Goal: Task Accomplishment & Management: Complete application form

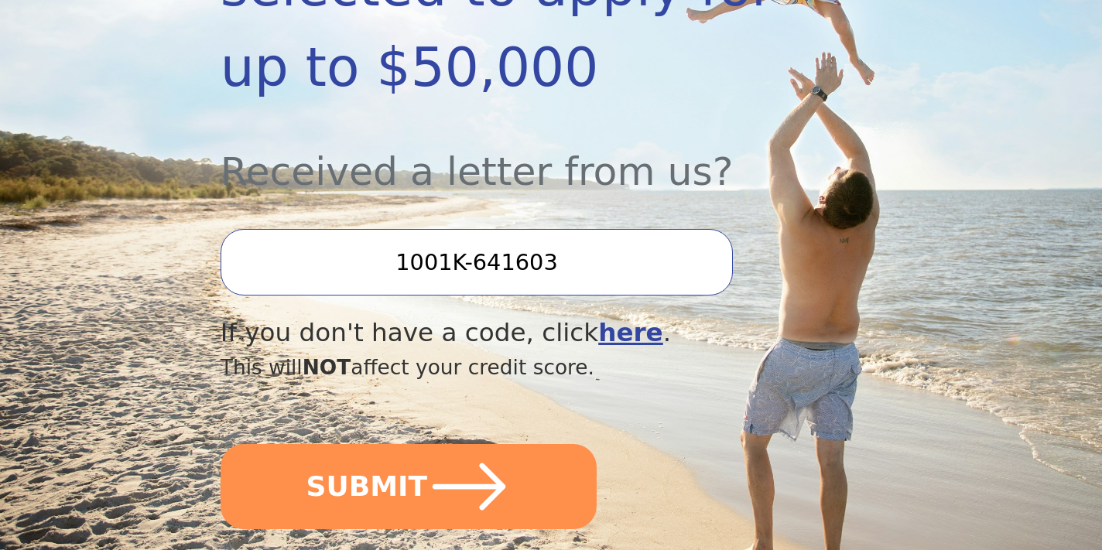
scroll to position [512, 0]
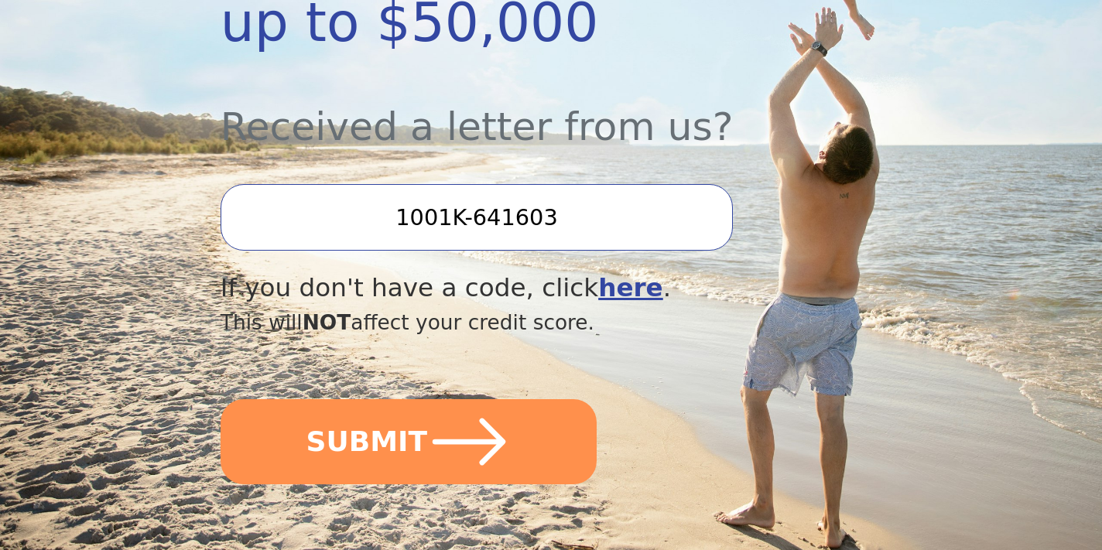
click at [599, 213] on input "1001K-641603" at bounding box center [477, 217] width 512 height 67
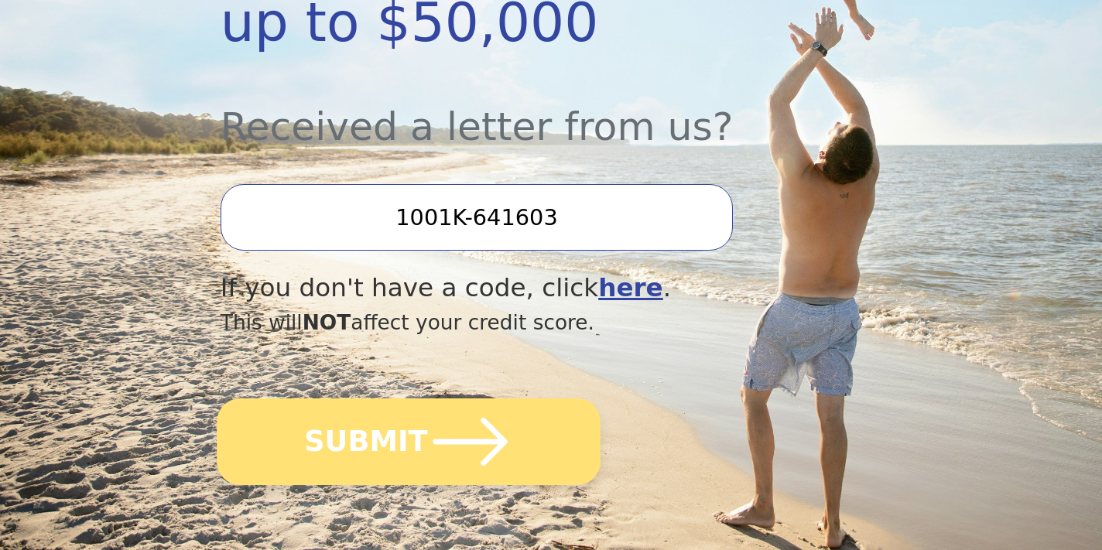
click at [451, 434] on icon "submit" at bounding box center [469, 441] width 85 height 85
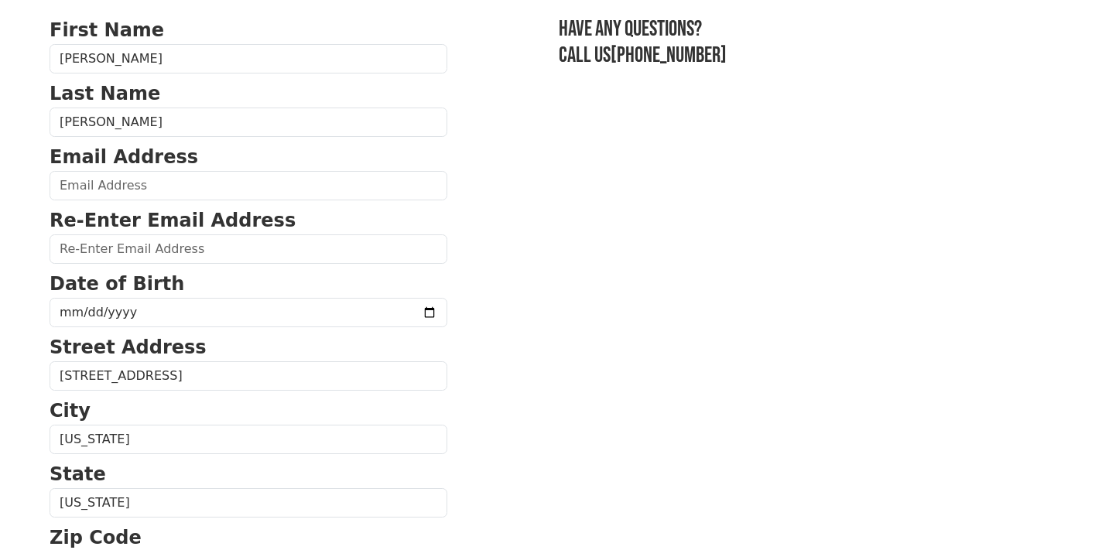
scroll to position [112, 0]
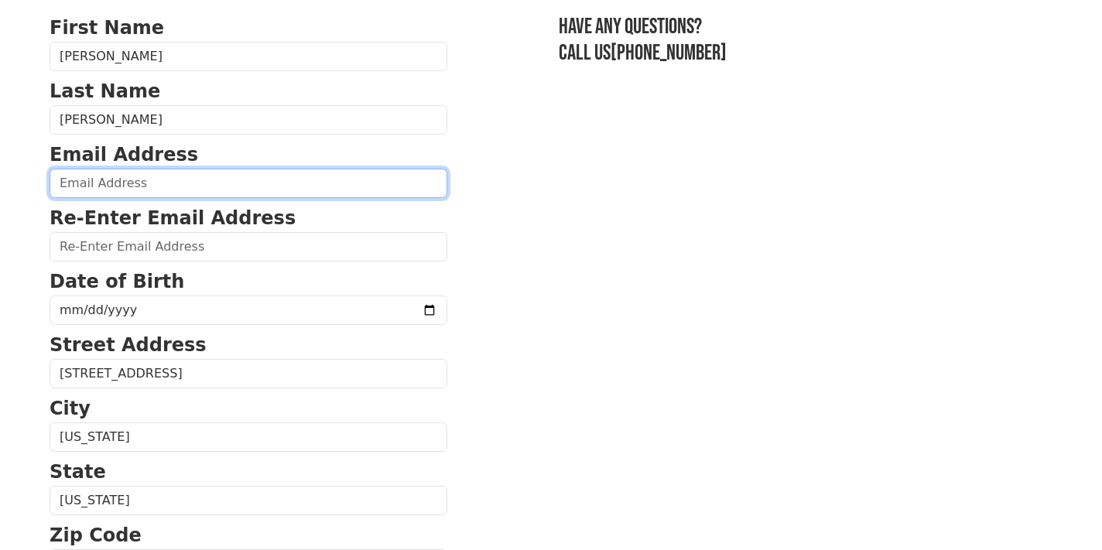
click at [262, 188] on input "email" at bounding box center [249, 183] width 398 height 29
type input "[EMAIL_ADDRESS][PERSON_NAME][DOMAIN_NAME]"
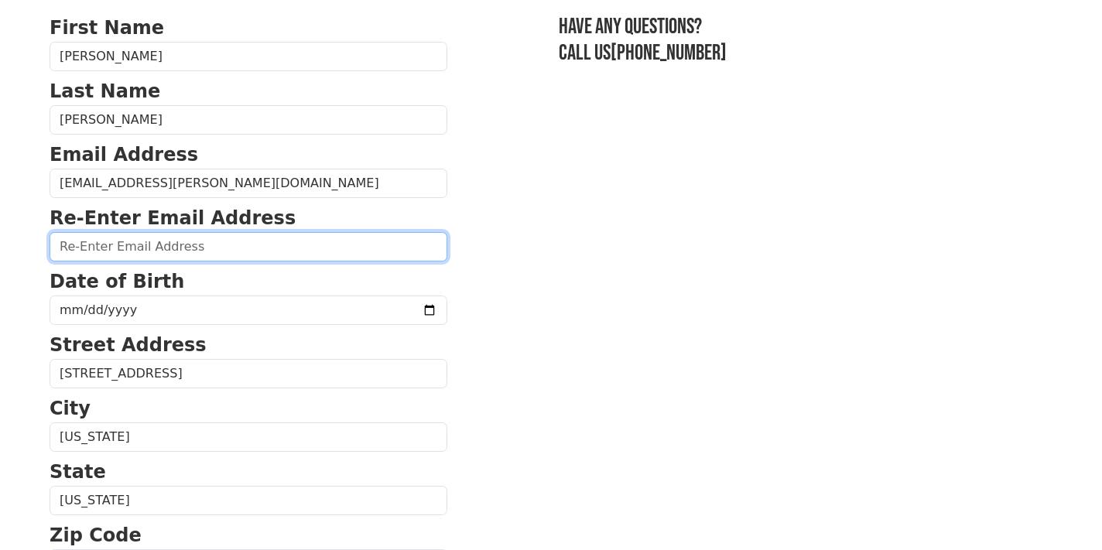
click at [242, 247] on input "email" at bounding box center [249, 246] width 398 height 29
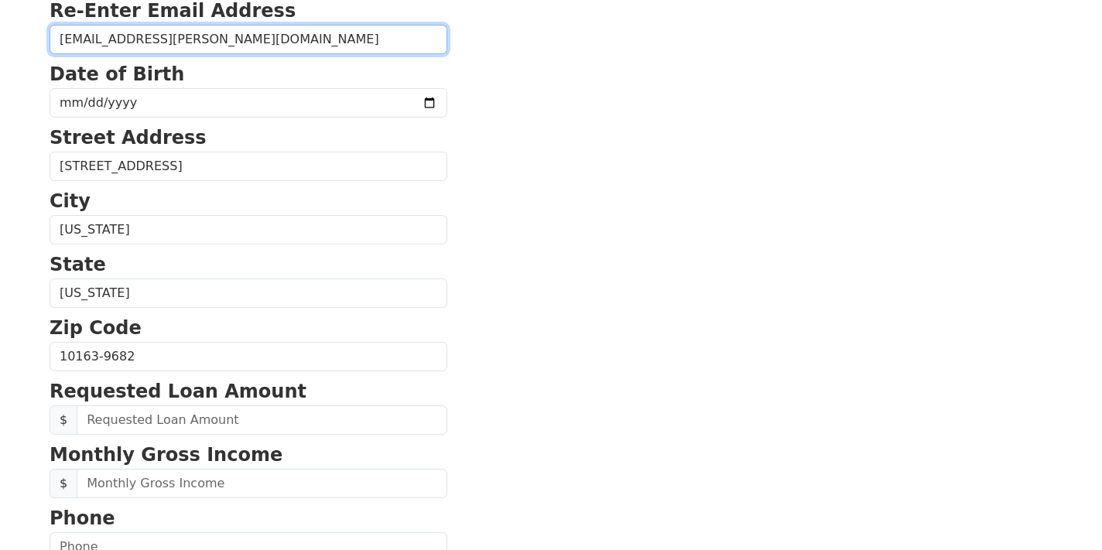
scroll to position [326, 0]
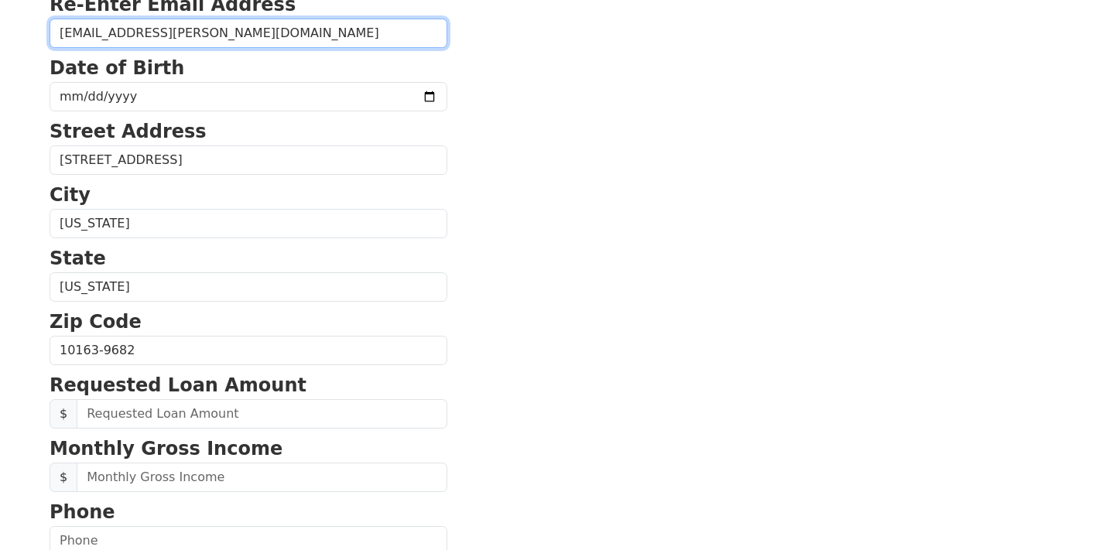
type input "[EMAIL_ADDRESS][PERSON_NAME][DOMAIN_NAME]"
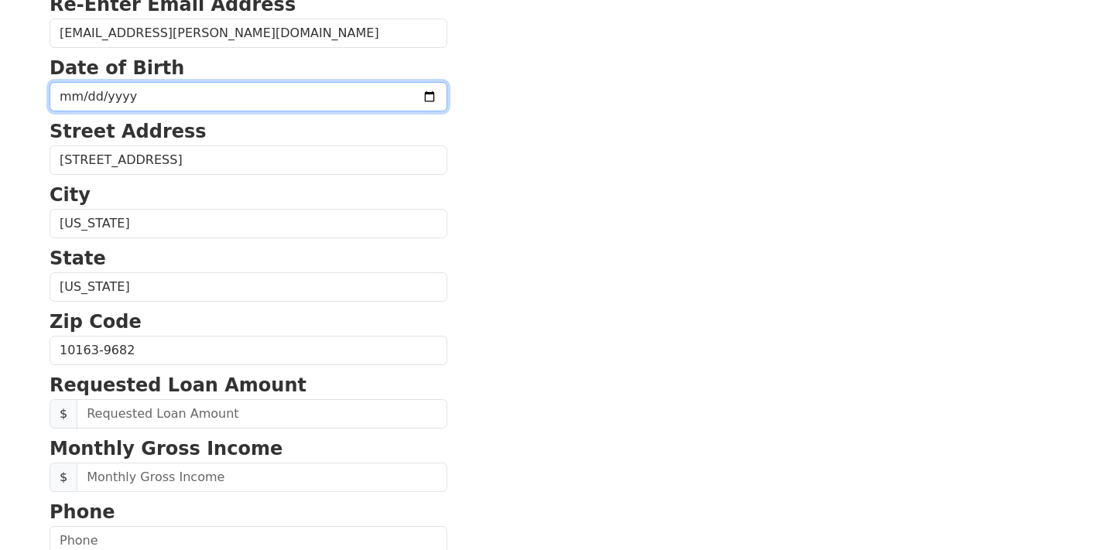
click at [146, 84] on input "date" at bounding box center [249, 96] width 398 height 29
type input "1965-06-19"
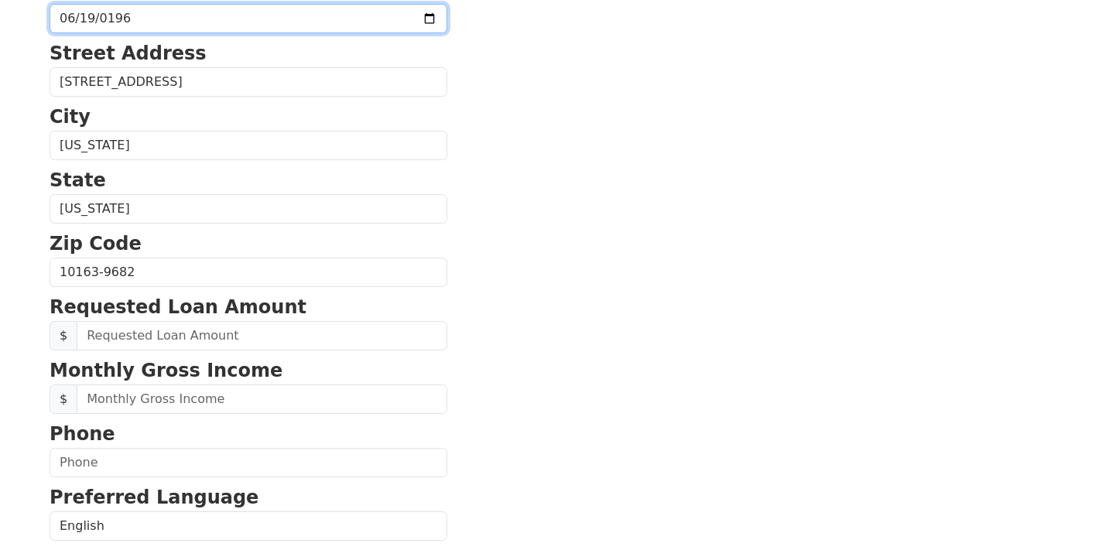
scroll to position [414, 0]
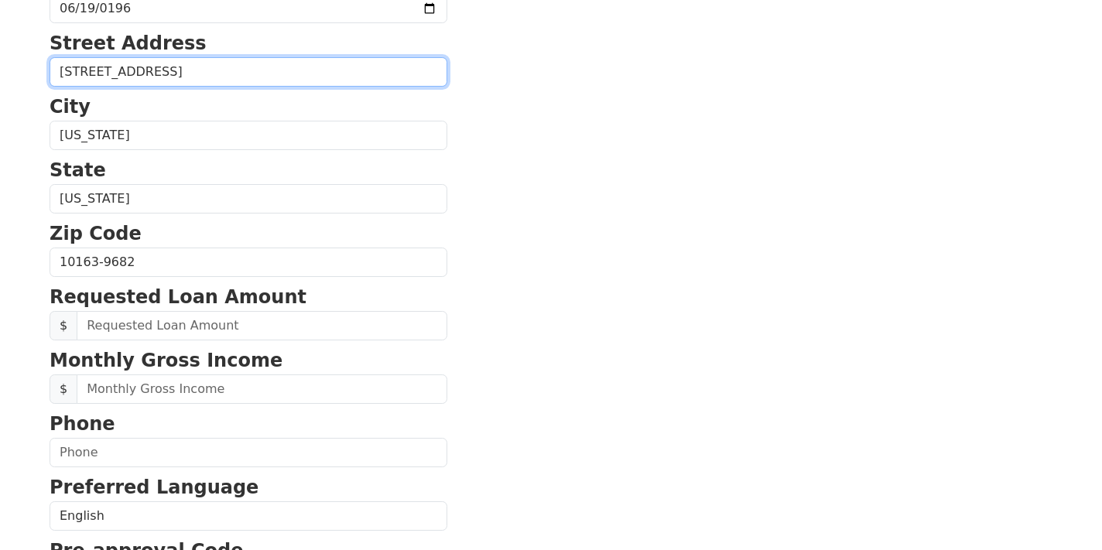
click at [239, 70] on input "450 Lexington Ave Unit 2663" at bounding box center [249, 71] width 398 height 29
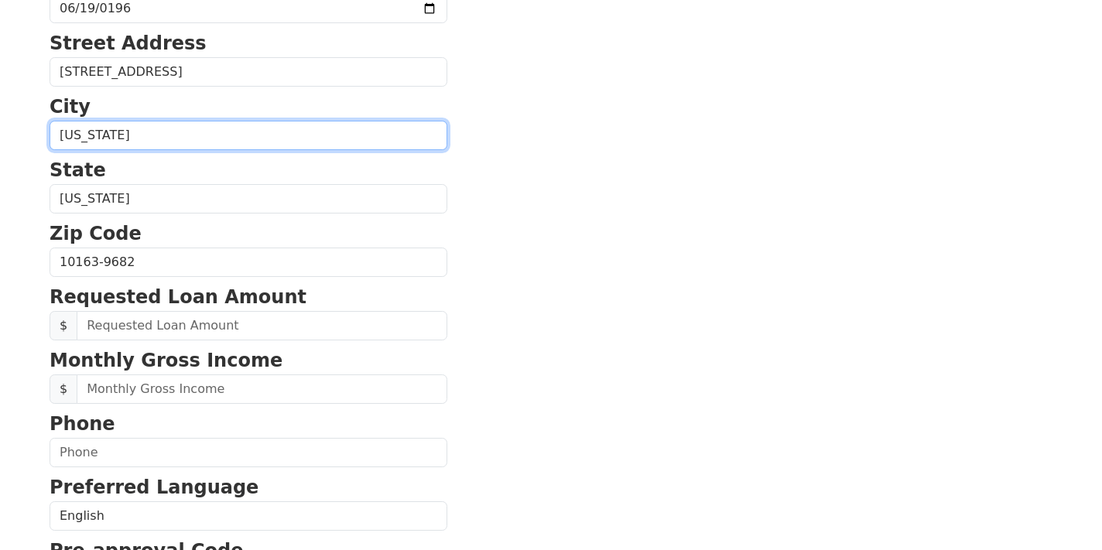
click at [216, 140] on input "New York" at bounding box center [249, 135] width 398 height 29
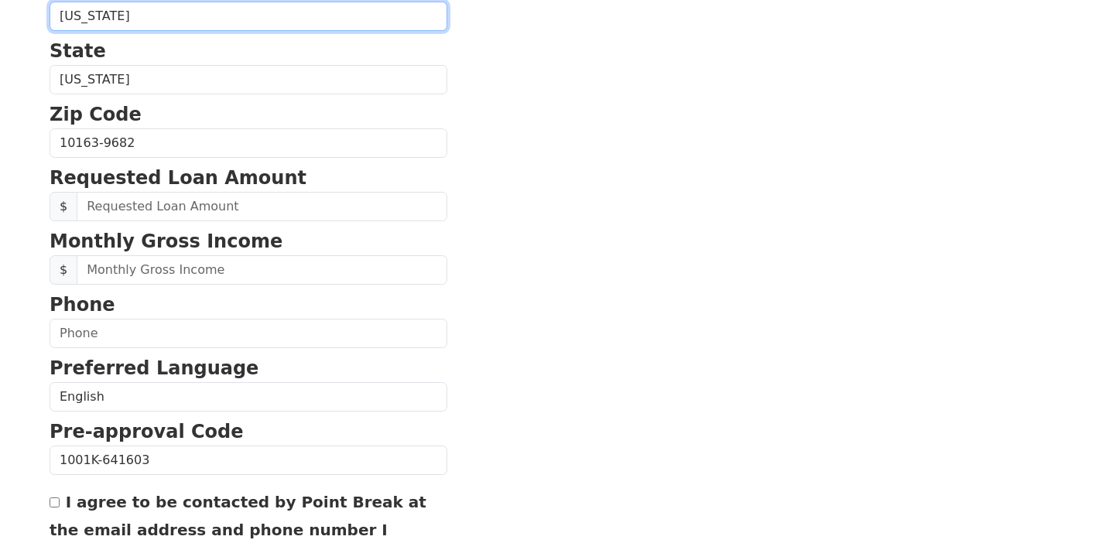
scroll to position [547, 0]
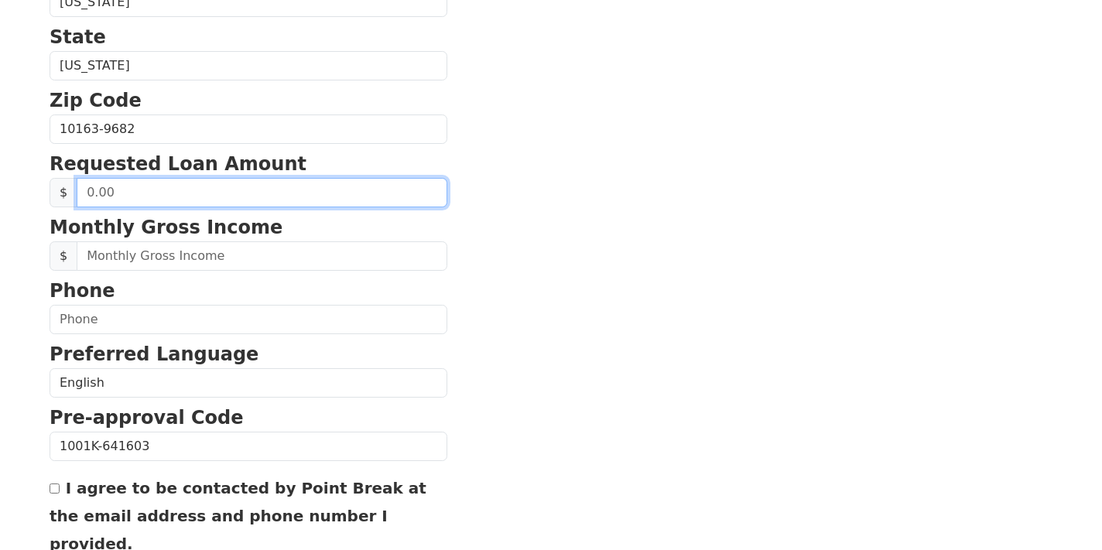
click at [206, 198] on input "text" at bounding box center [262, 192] width 371 height 29
click at [207, 198] on input "text" at bounding box center [262, 192] width 371 height 29
type input "2,875.00"
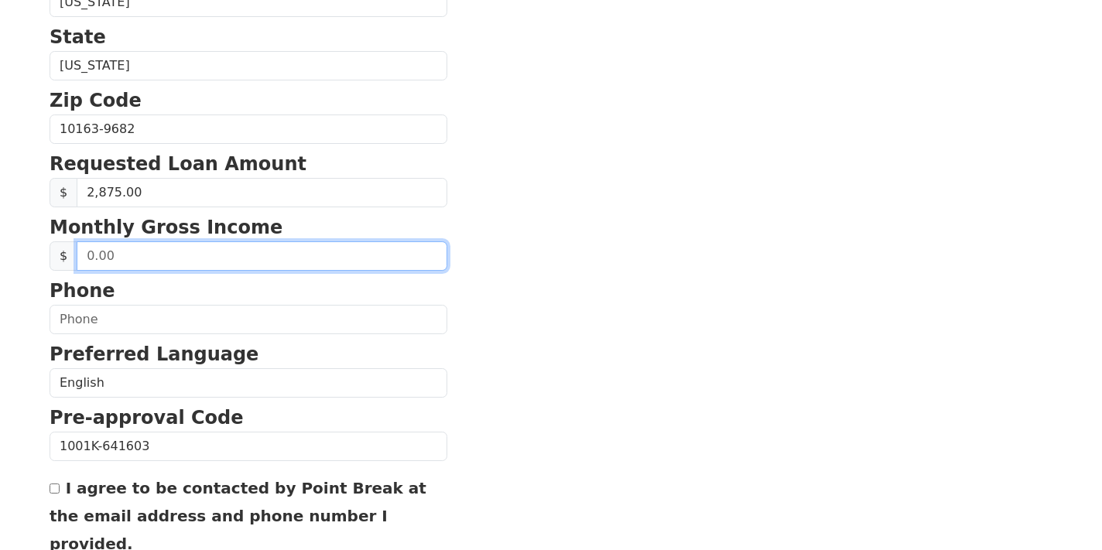
click at [252, 260] on input "text" at bounding box center [262, 256] width 371 height 29
type input "3.00"
type input "2.00"
type input "30,000.00"
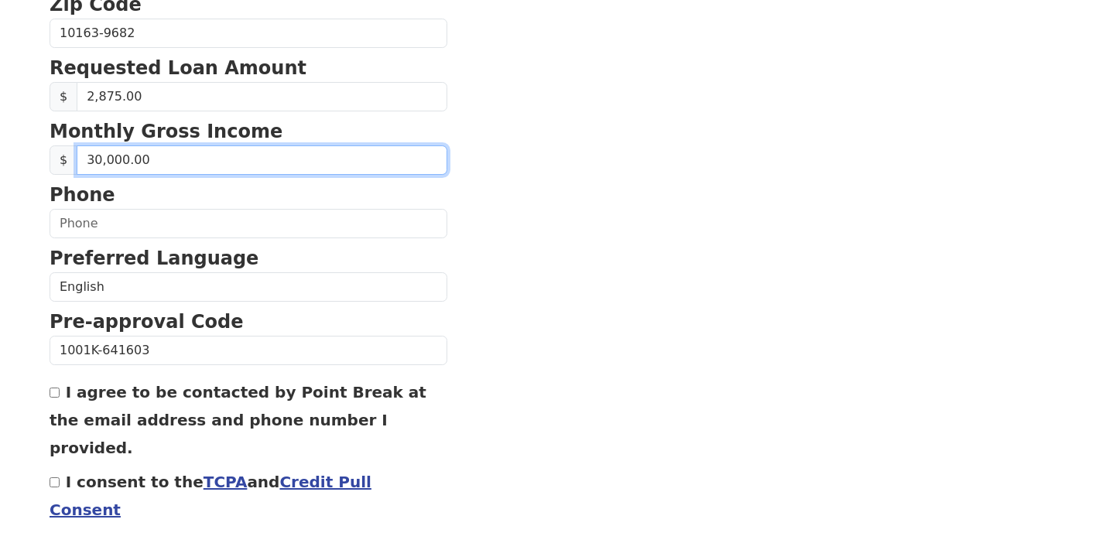
scroll to position [649, 0]
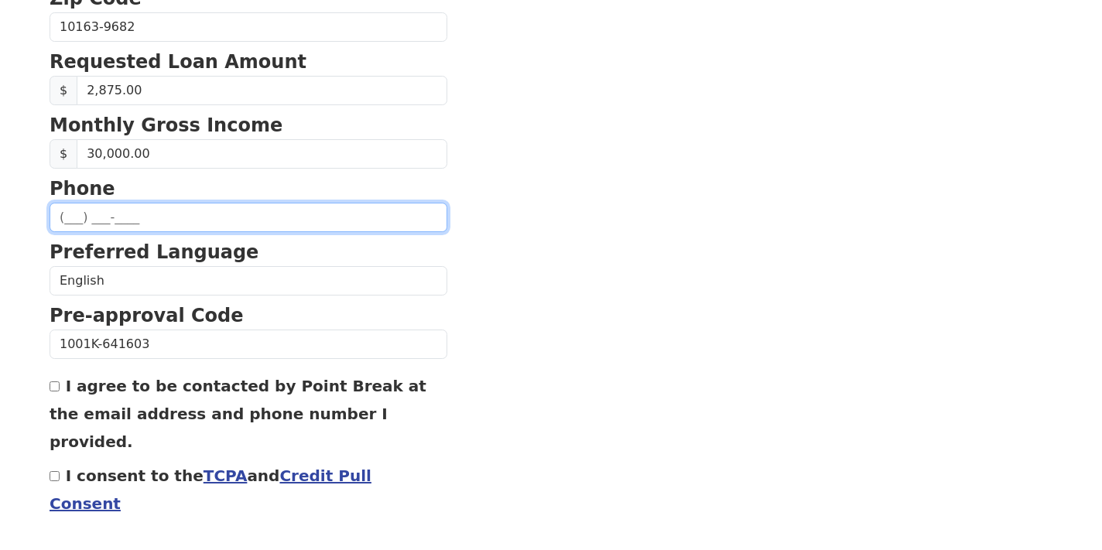
click at [200, 226] on input "text" at bounding box center [249, 217] width 398 height 29
type input "(908) 461-0959"
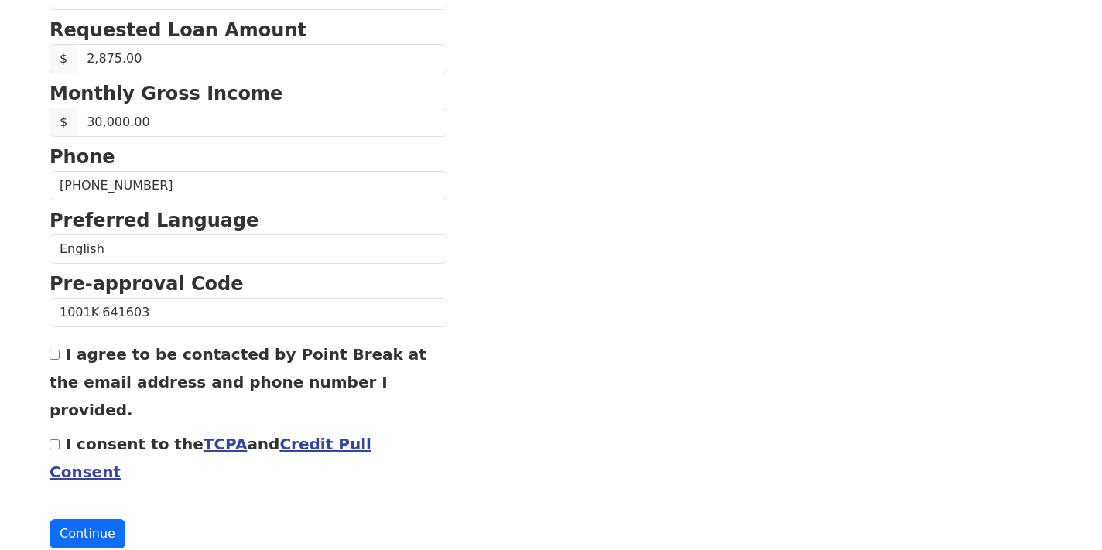
click at [61, 356] on div "I agree to be contacted by Point Break at the email address and phone number I …" at bounding box center [249, 382] width 398 height 84
click at [53, 363] on div "I agree to be contacted by Point Break at the email address and phone number I …" at bounding box center [249, 382] width 398 height 84
click at [53, 358] on input "I agree to be contacted by Point Break at the email address and phone number I …" at bounding box center [55, 355] width 10 height 10
checkbox input "true"
click at [52, 440] on input "I consent to the TCPA and Credit Pull Consent" at bounding box center [55, 445] width 10 height 10
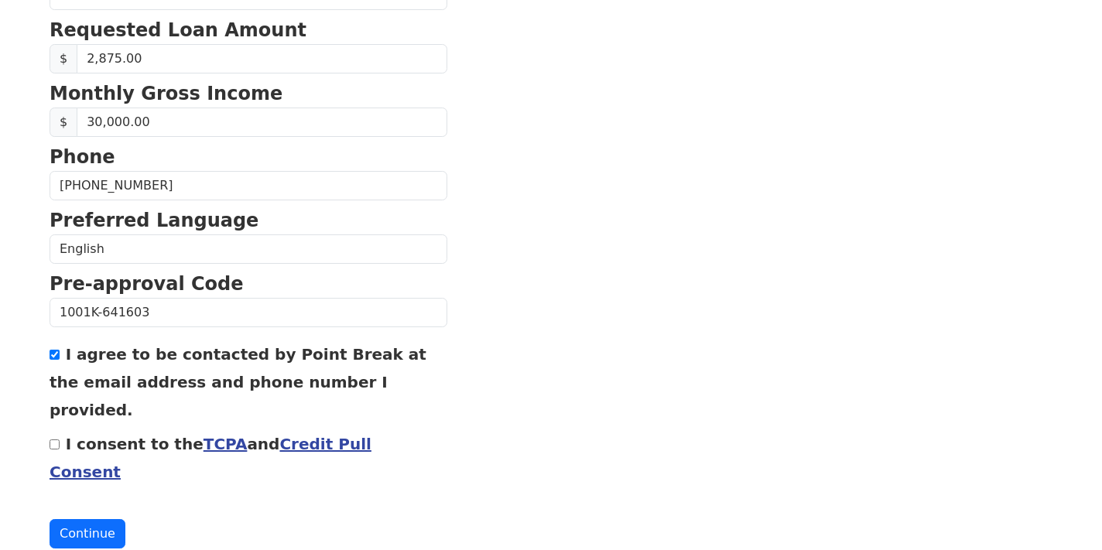
checkbox input "true"
click at [91, 519] on button "Continue" at bounding box center [88, 533] width 76 height 29
